Goal: Check status: Check status

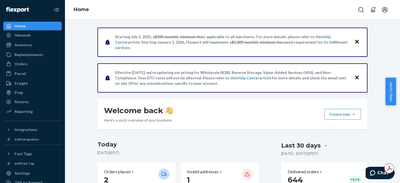
scroll to position [54, 0]
click at [125, 177] on p "8" at bounding box center [129, 180] width 50 height 10
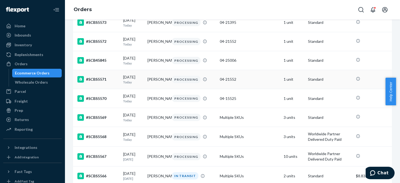
scroll to position [81, 0]
click at [286, 160] on td "10 units" at bounding box center [294, 157] width 24 height 20
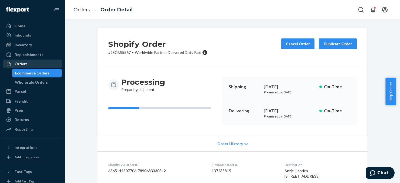
click at [24, 64] on div "Orders" at bounding box center [21, 63] width 13 height 5
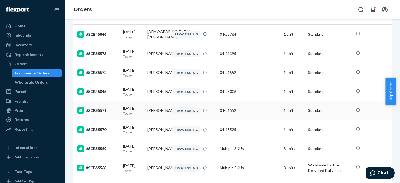
scroll to position [81, 0]
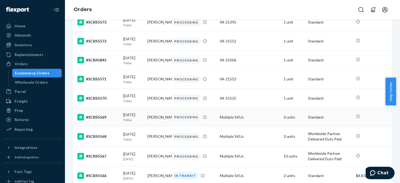
click at [288, 119] on td "3 units" at bounding box center [294, 117] width 24 height 19
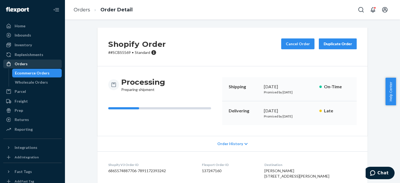
click at [26, 64] on div "Orders" at bounding box center [21, 63] width 13 height 5
